Goal: Task Accomplishment & Management: Complete application form

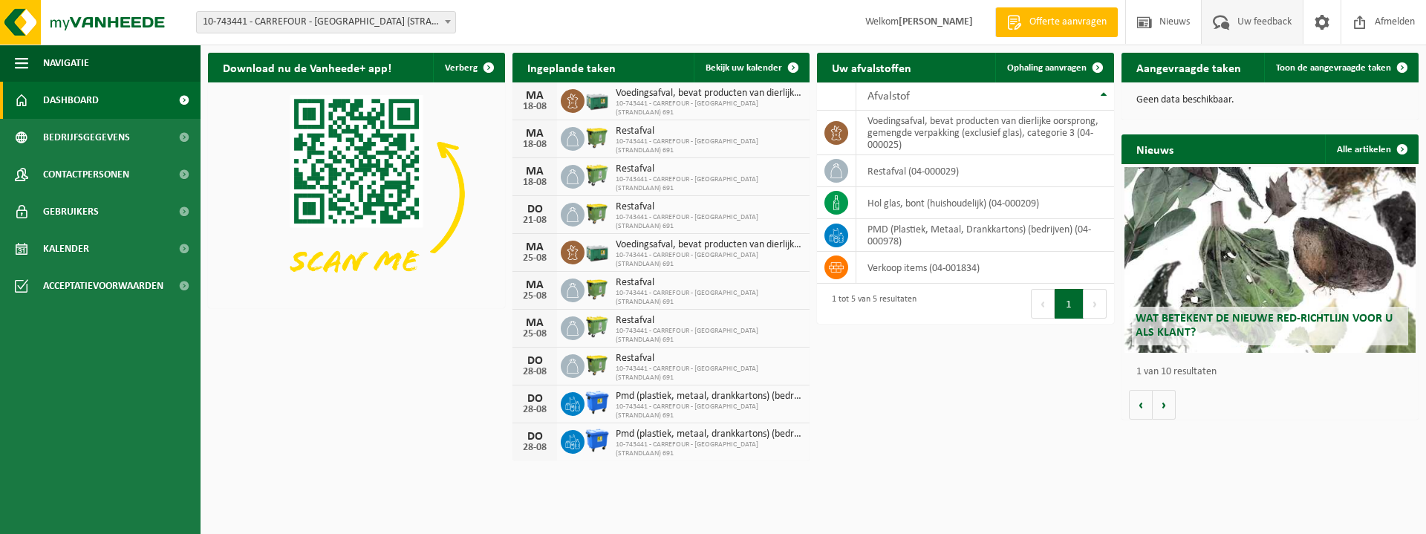
click at [1251, 16] on span "Uw feedback" at bounding box center [1264, 22] width 62 height 44
click at [1303, 65] on span "Toon de aangevraagde taken" at bounding box center [1333, 68] width 115 height 10
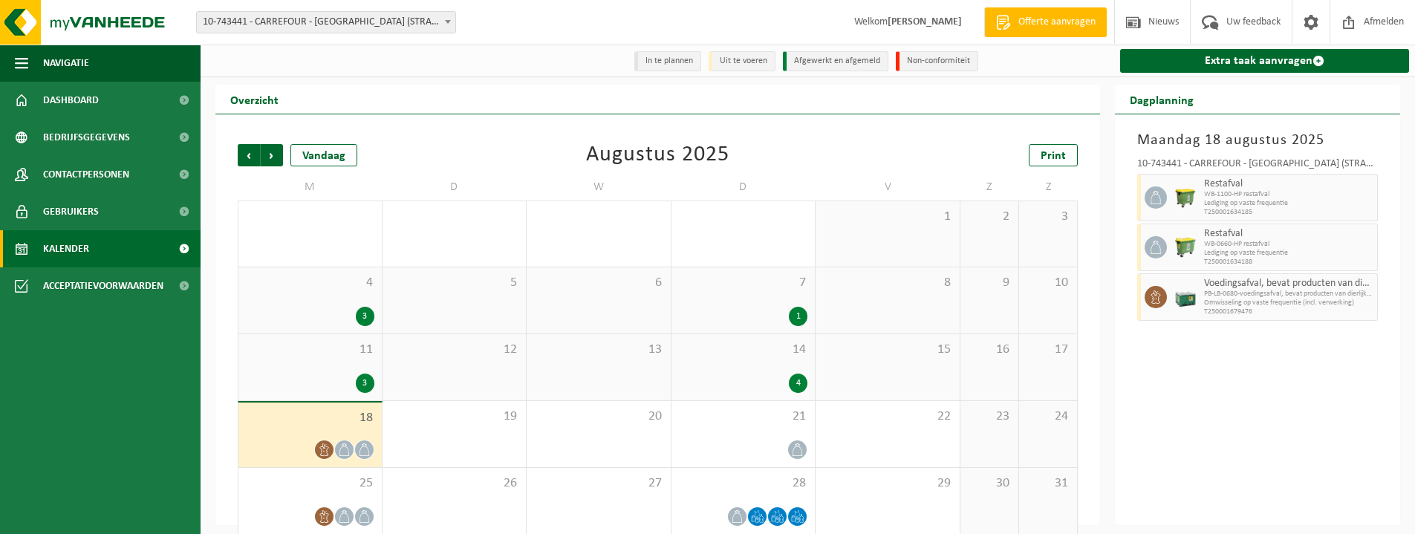
click at [674, 62] on li "In te plannen" at bounding box center [667, 61] width 67 height 20
click at [661, 54] on li "In te plannen" at bounding box center [667, 61] width 67 height 20
click at [662, 59] on li "In te plannen" at bounding box center [667, 61] width 67 height 20
click at [145, 98] on link "Dashboard" at bounding box center [100, 100] width 200 height 37
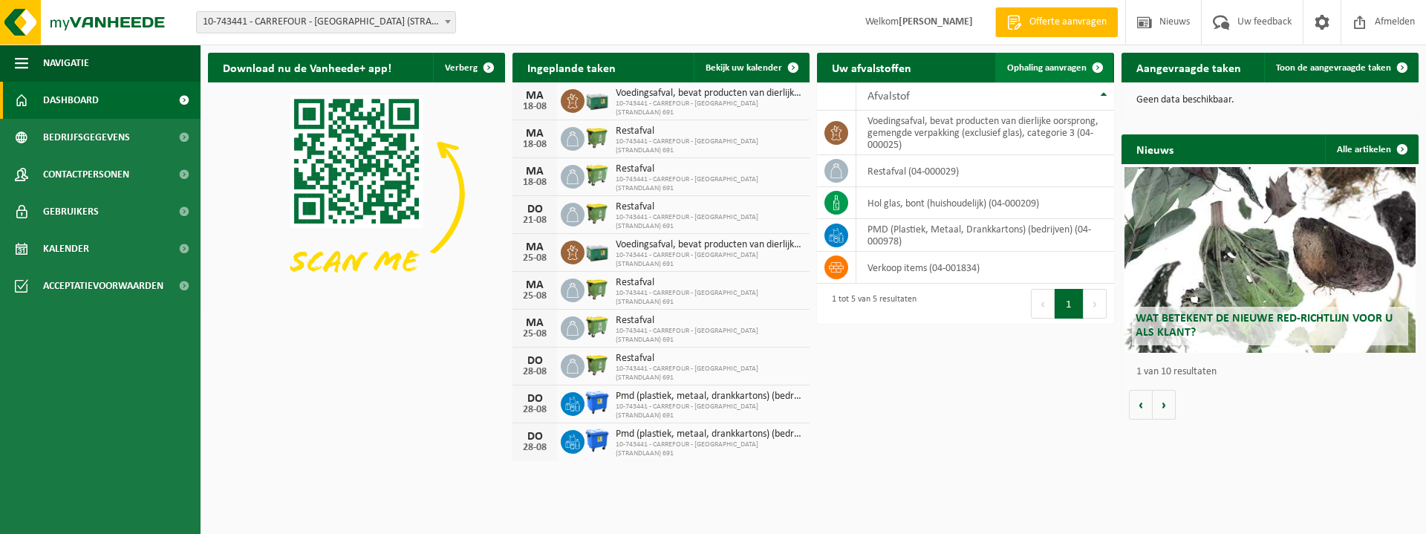
click at [1047, 70] on span "Ophaling aanvragen" at bounding box center [1046, 68] width 79 height 10
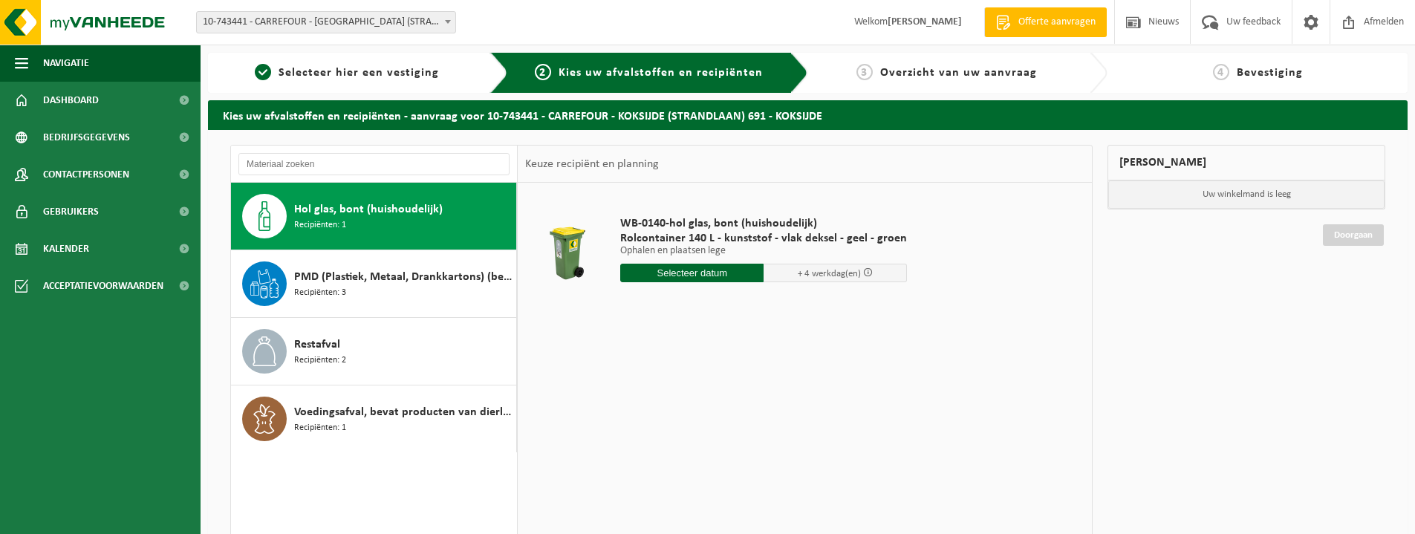
click at [713, 274] on input "text" at bounding box center [691, 273] width 143 height 19
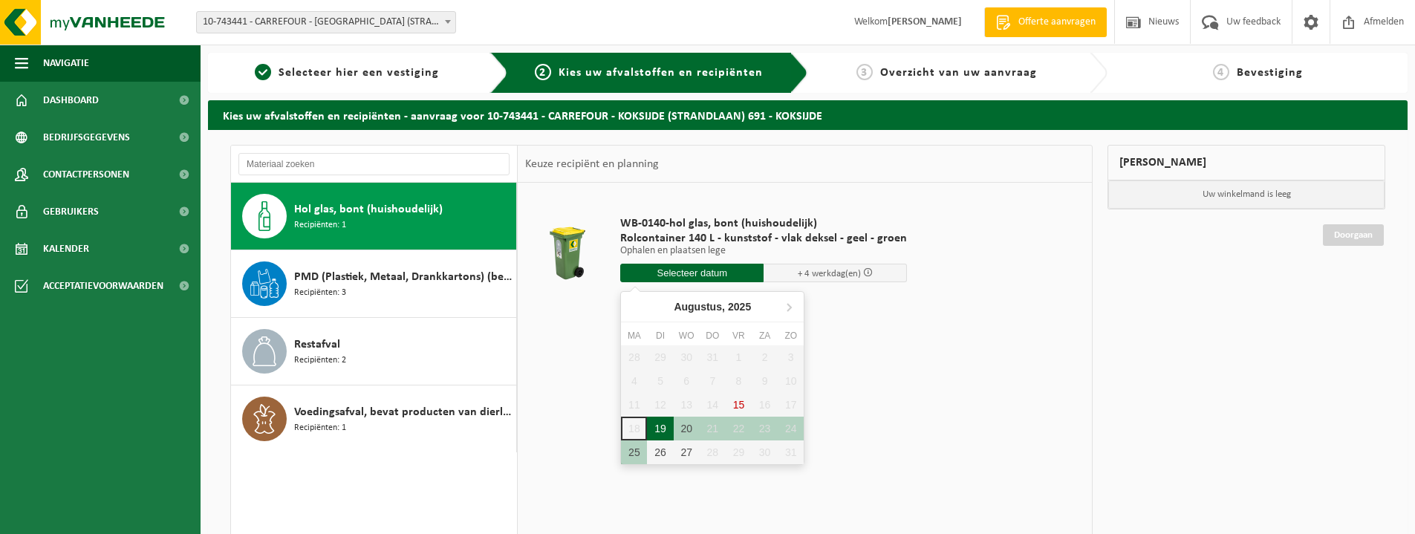
click at [656, 428] on div "19" at bounding box center [660, 429] width 26 height 24
type input "Van 2025-08-19"
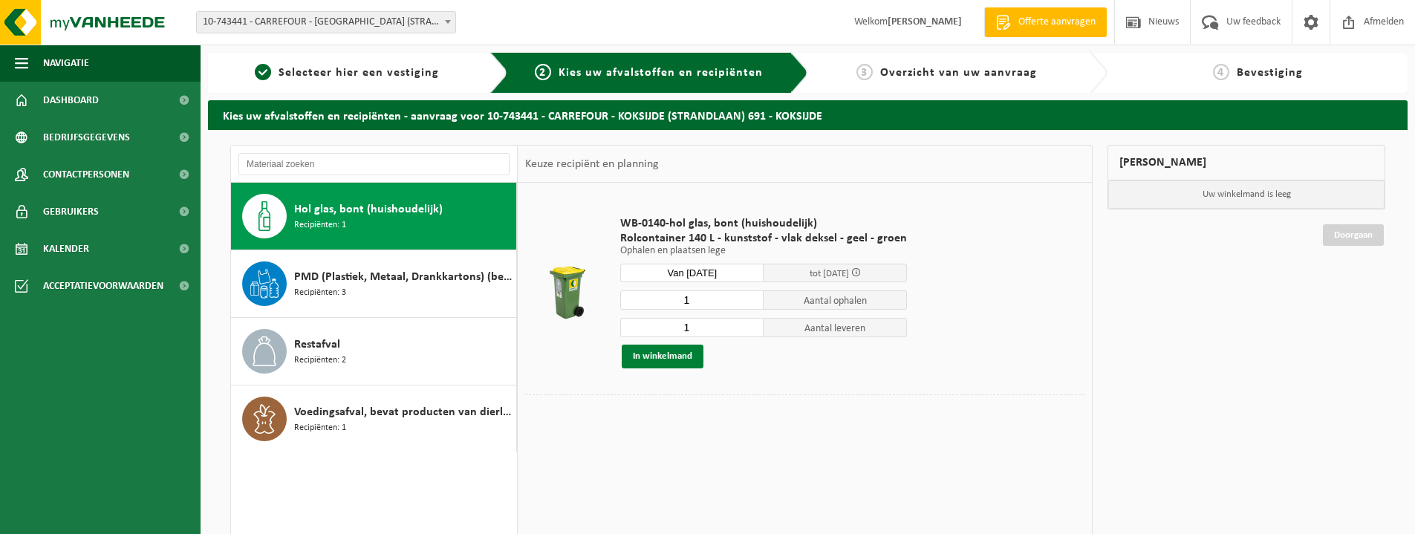
click at [670, 354] on button "In winkelmand" at bounding box center [663, 357] width 82 height 24
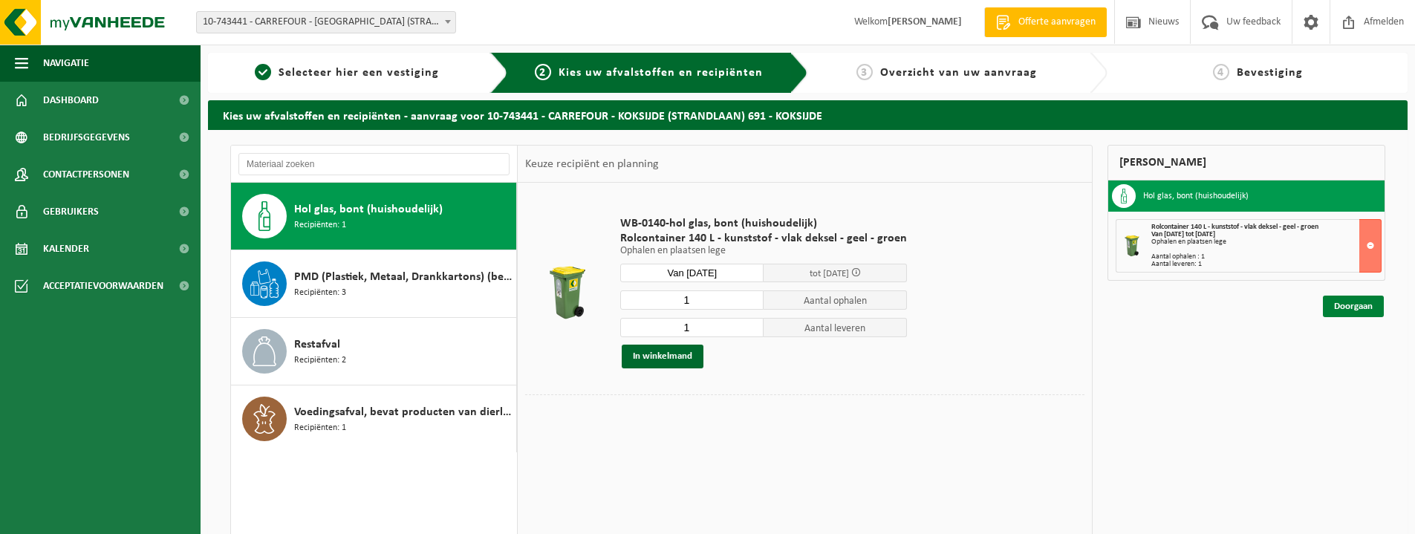
click at [1362, 310] on link "Doorgaan" at bounding box center [1353, 307] width 61 height 22
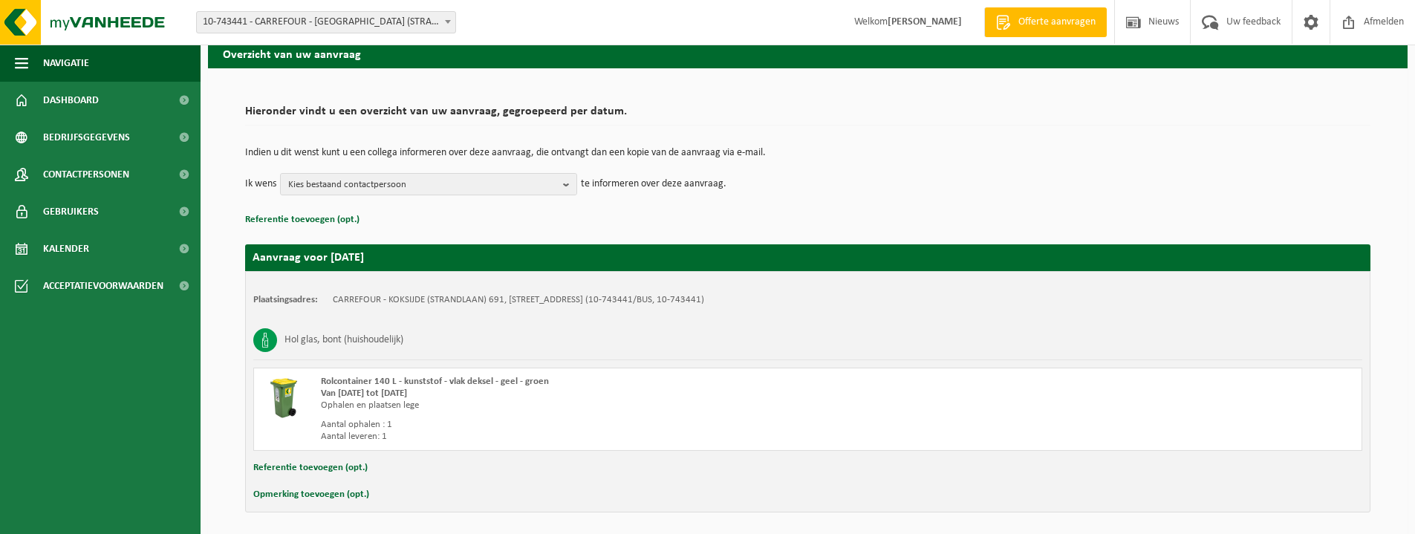
scroll to position [115, 0]
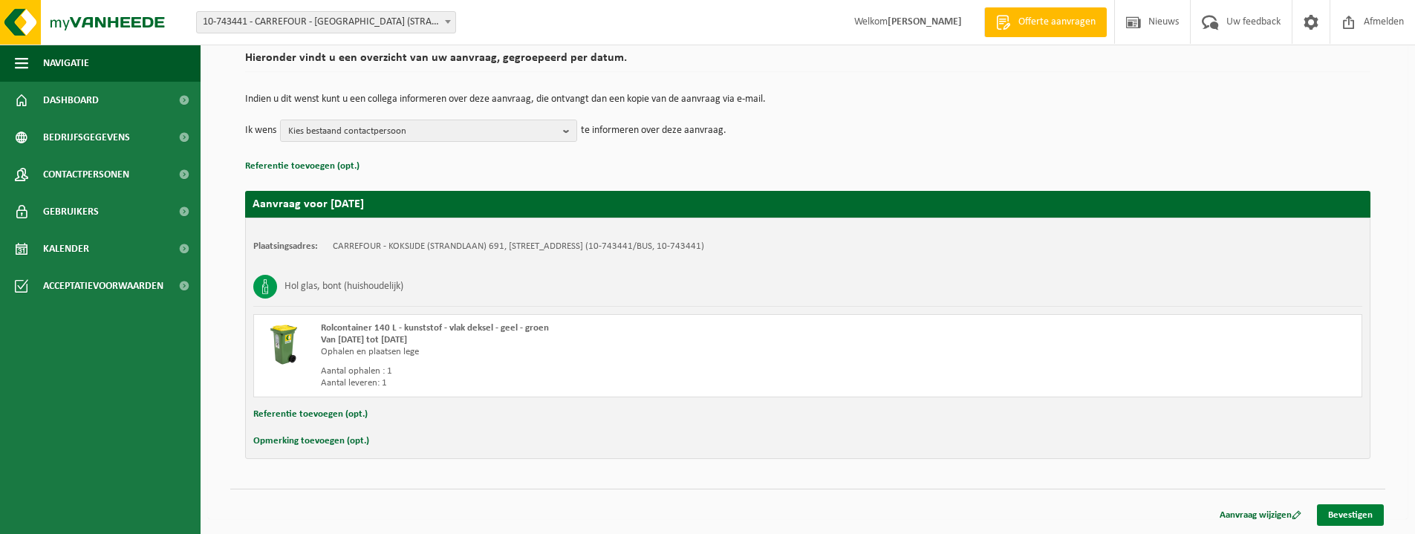
click at [1355, 513] on link "Bevestigen" at bounding box center [1350, 515] width 67 height 22
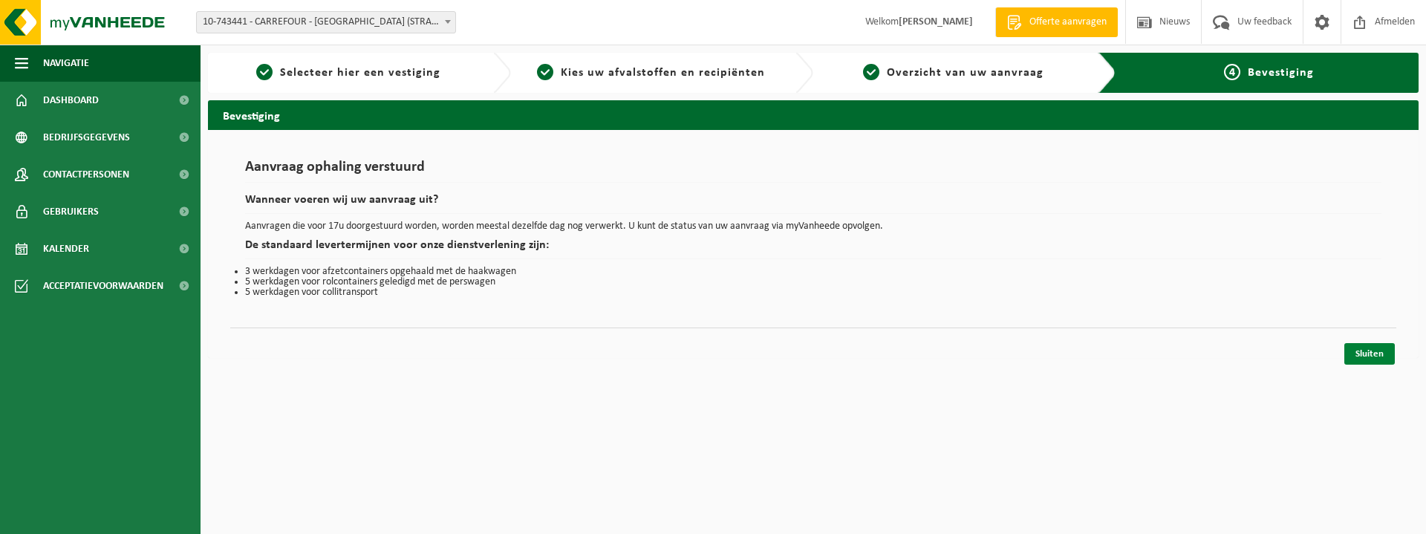
click at [1372, 352] on link "Sluiten" at bounding box center [1369, 354] width 50 height 22
